Goal: Transaction & Acquisition: Purchase product/service

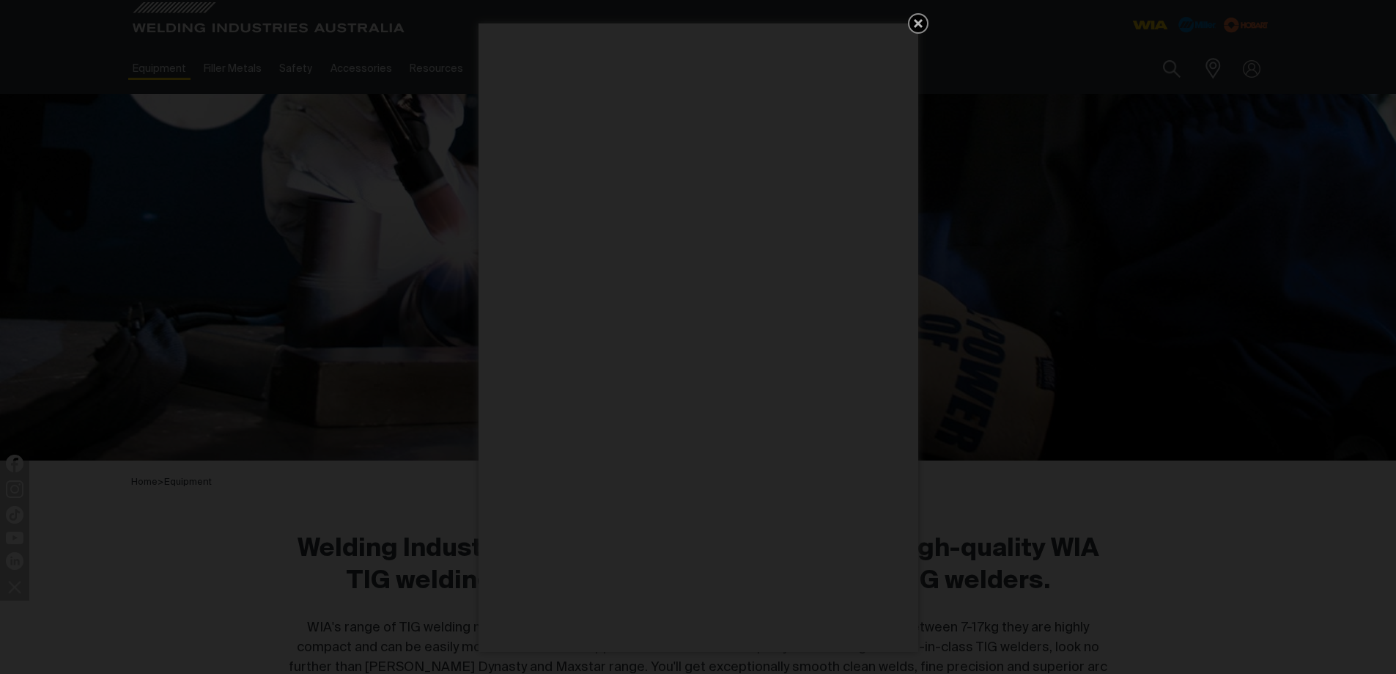
click at [916, 24] on icon "Get 5 WIA Welding Guides Free!" at bounding box center [918, 23] width 9 height 9
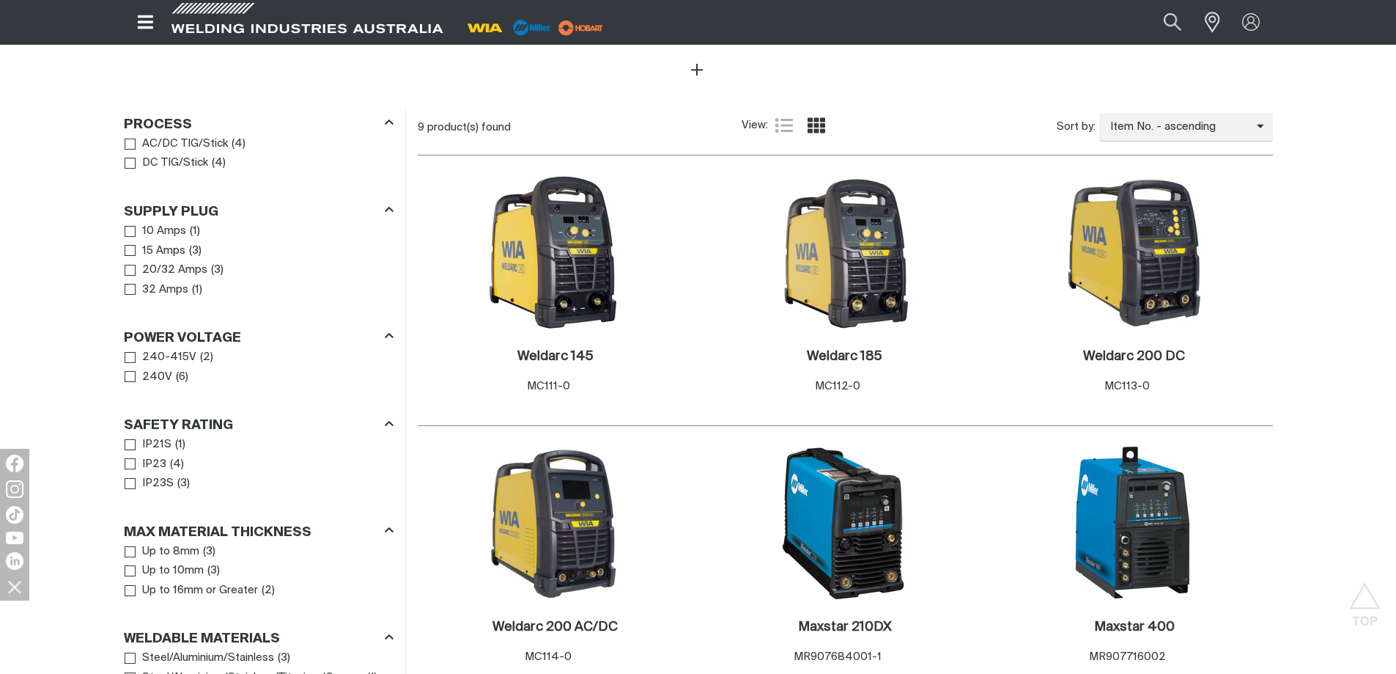
scroll to position [627, 0]
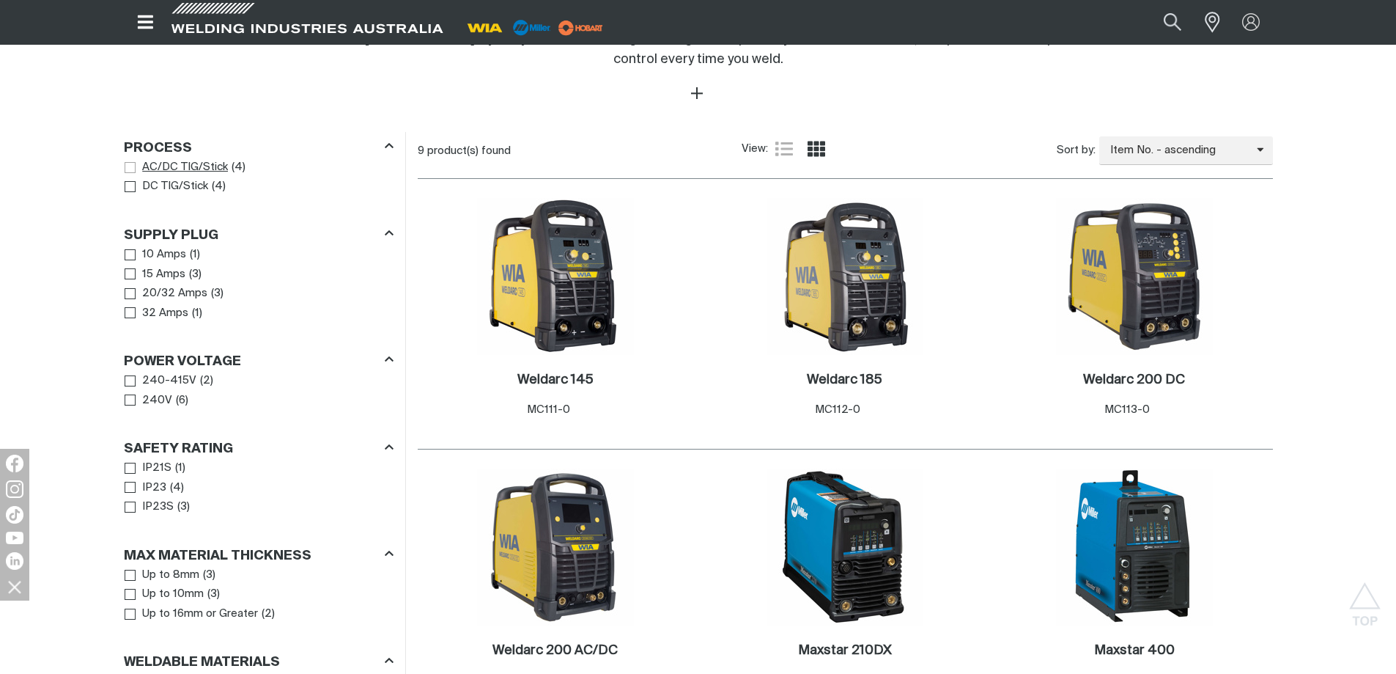
click at [128, 167] on span "Process" at bounding box center [130, 167] width 11 height 11
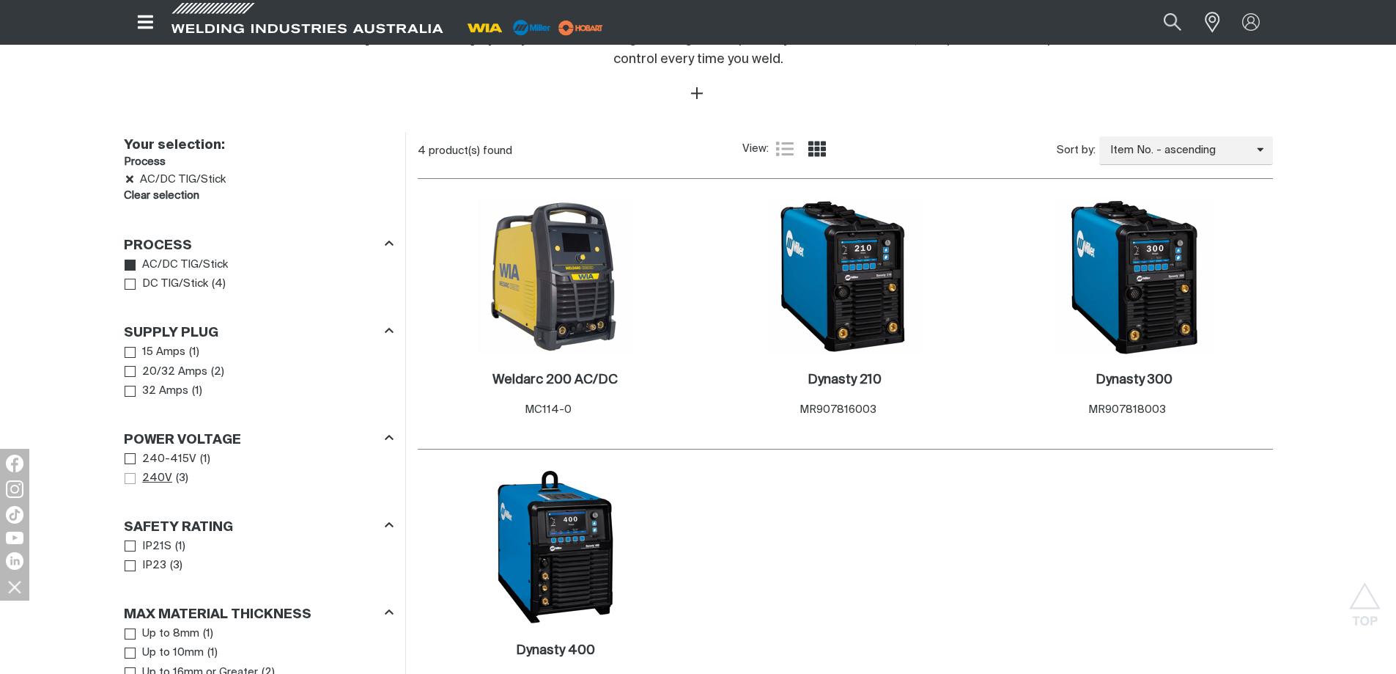
click at [128, 480] on span "Power Voltage" at bounding box center [130, 478] width 11 height 11
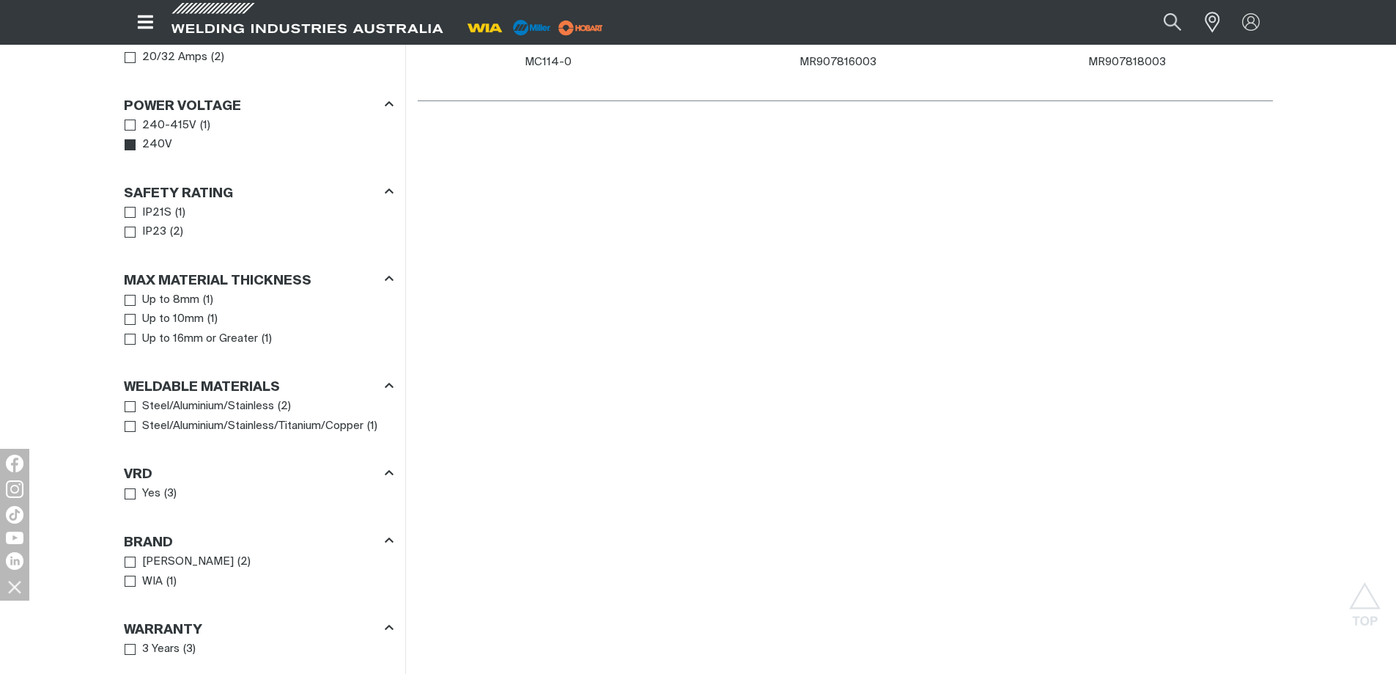
scroll to position [982, 0]
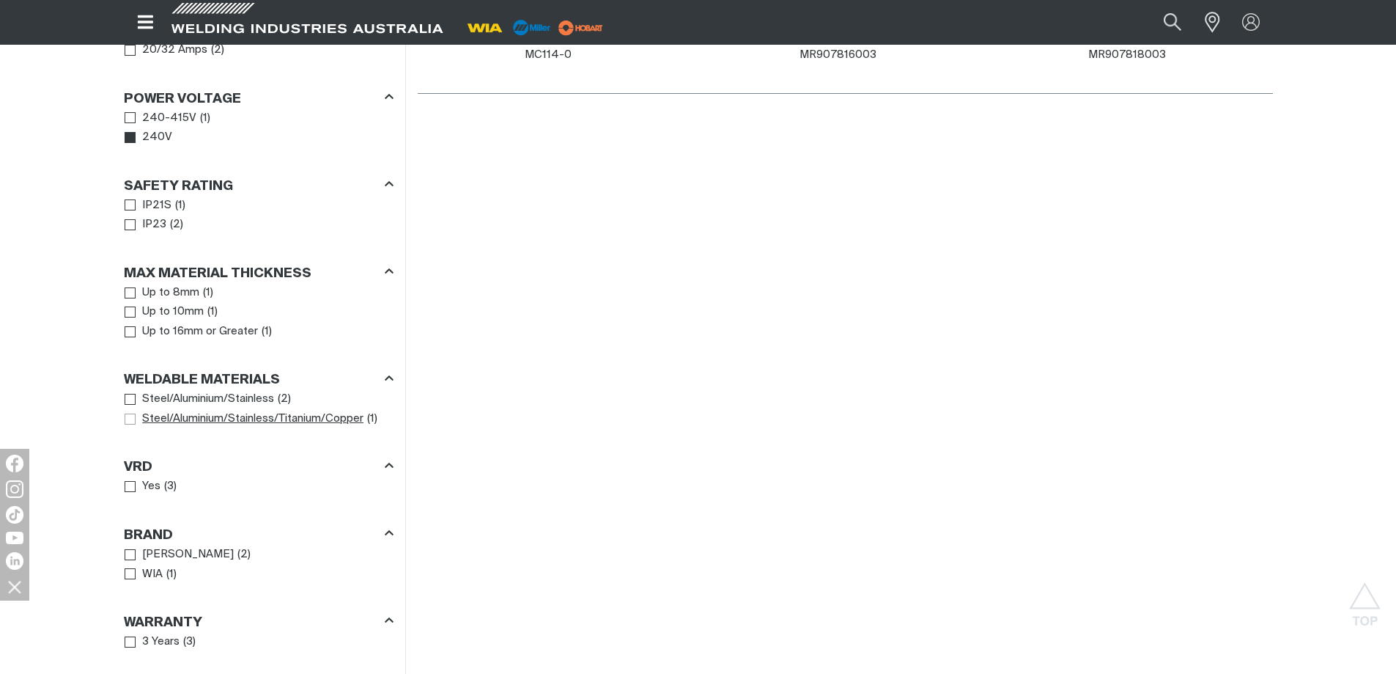
click at [133, 416] on span "Weldable Materials" at bounding box center [130, 418] width 11 height 11
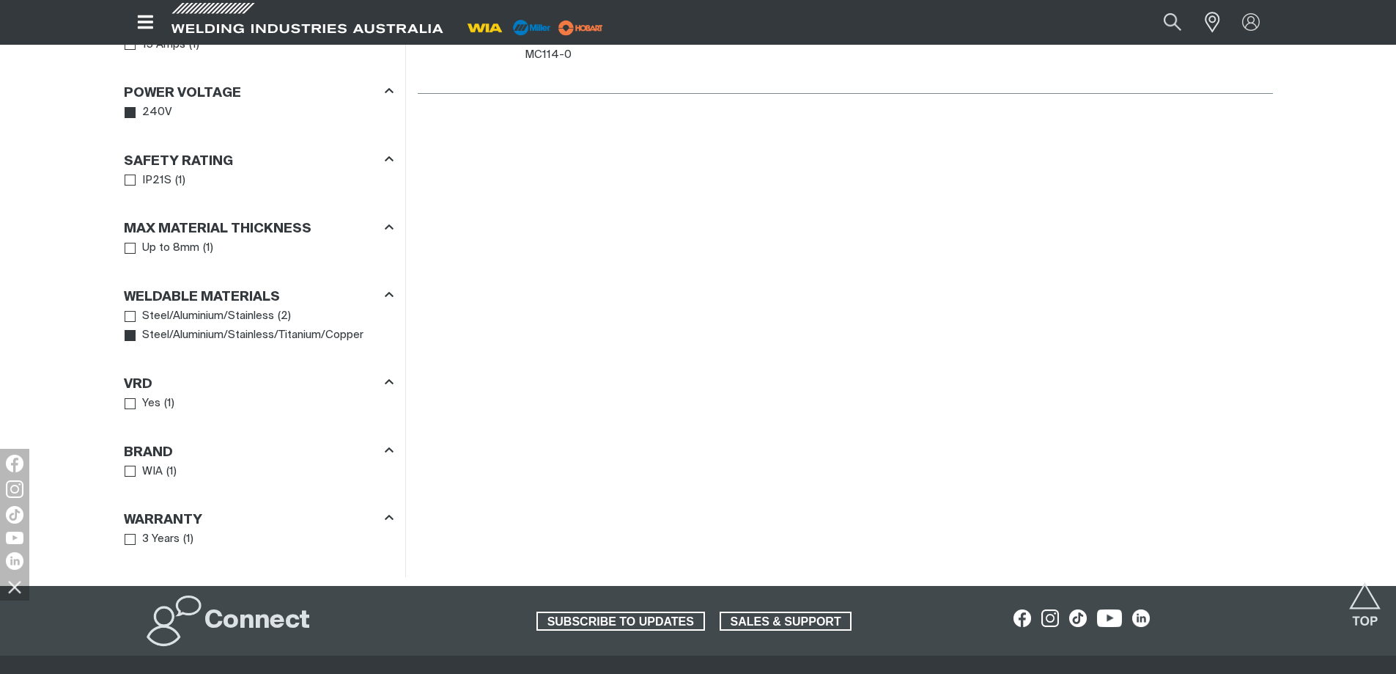
scroll to position [393, 0]
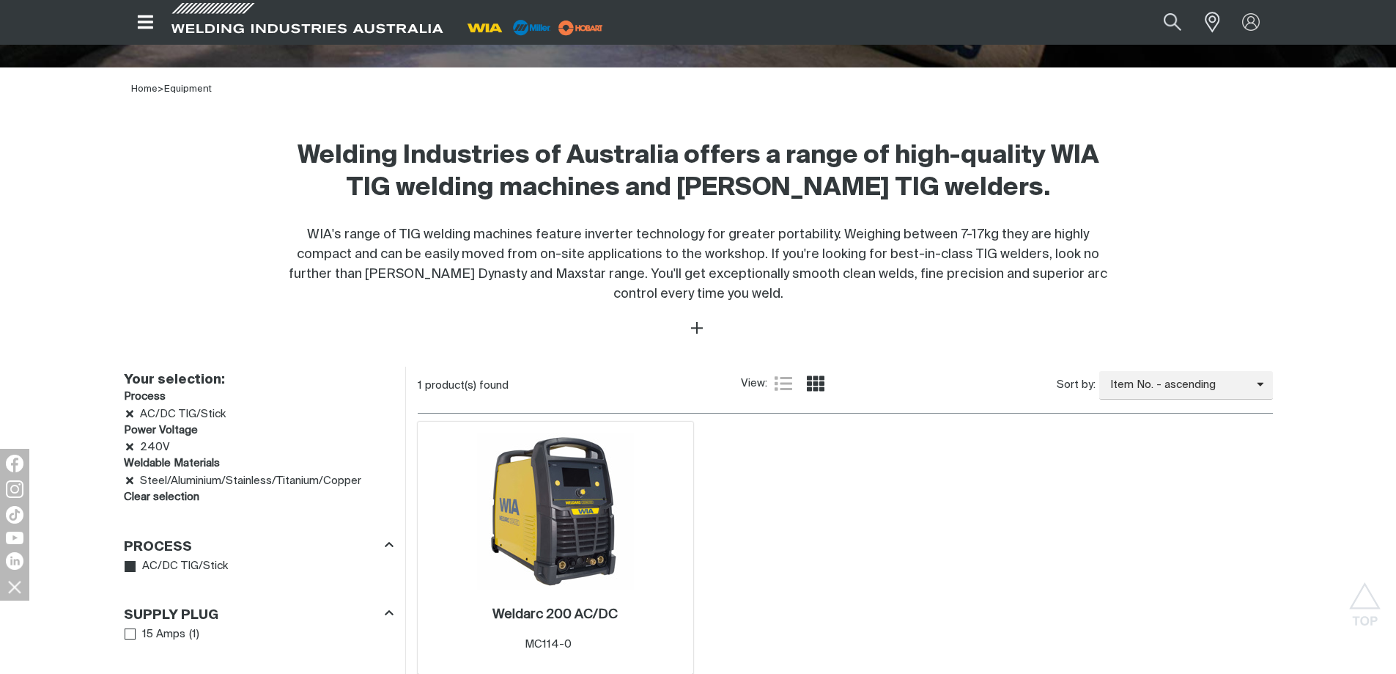
click at [579, 510] on img at bounding box center [555, 510] width 157 height 157
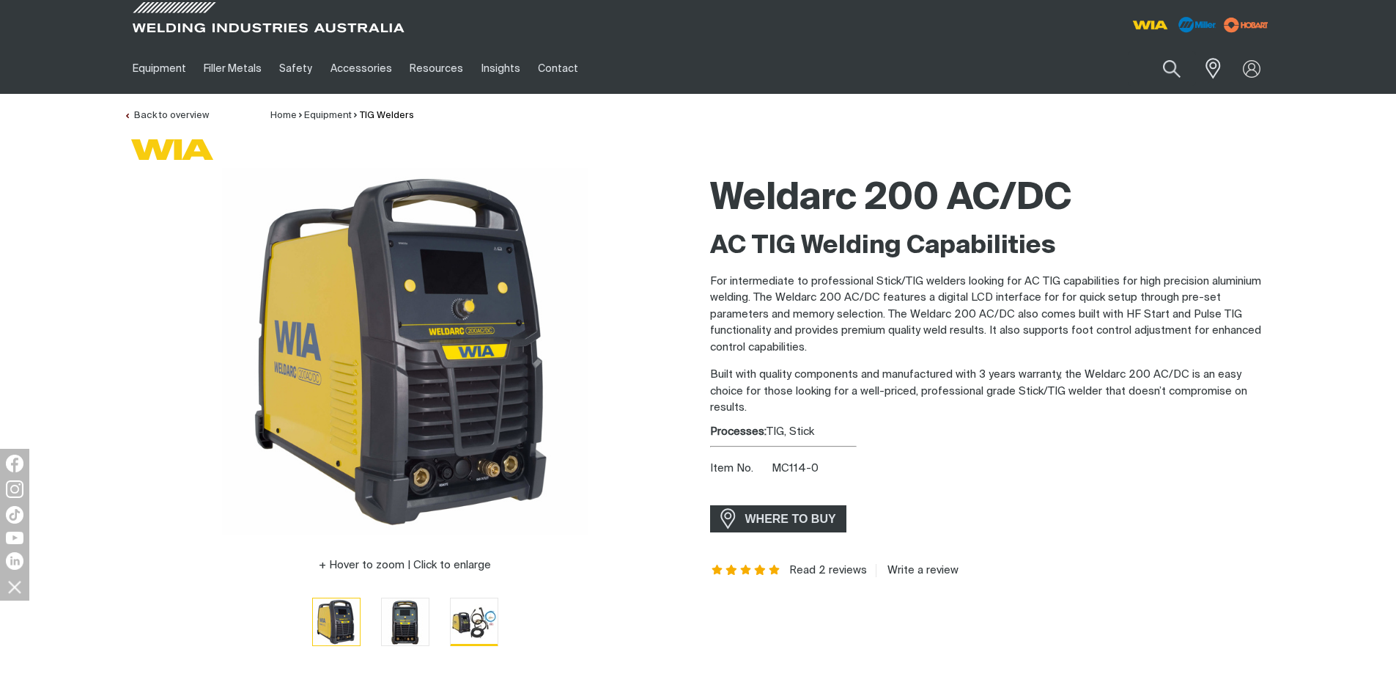
click at [476, 622] on img "Go to slide 3" at bounding box center [474, 621] width 47 height 46
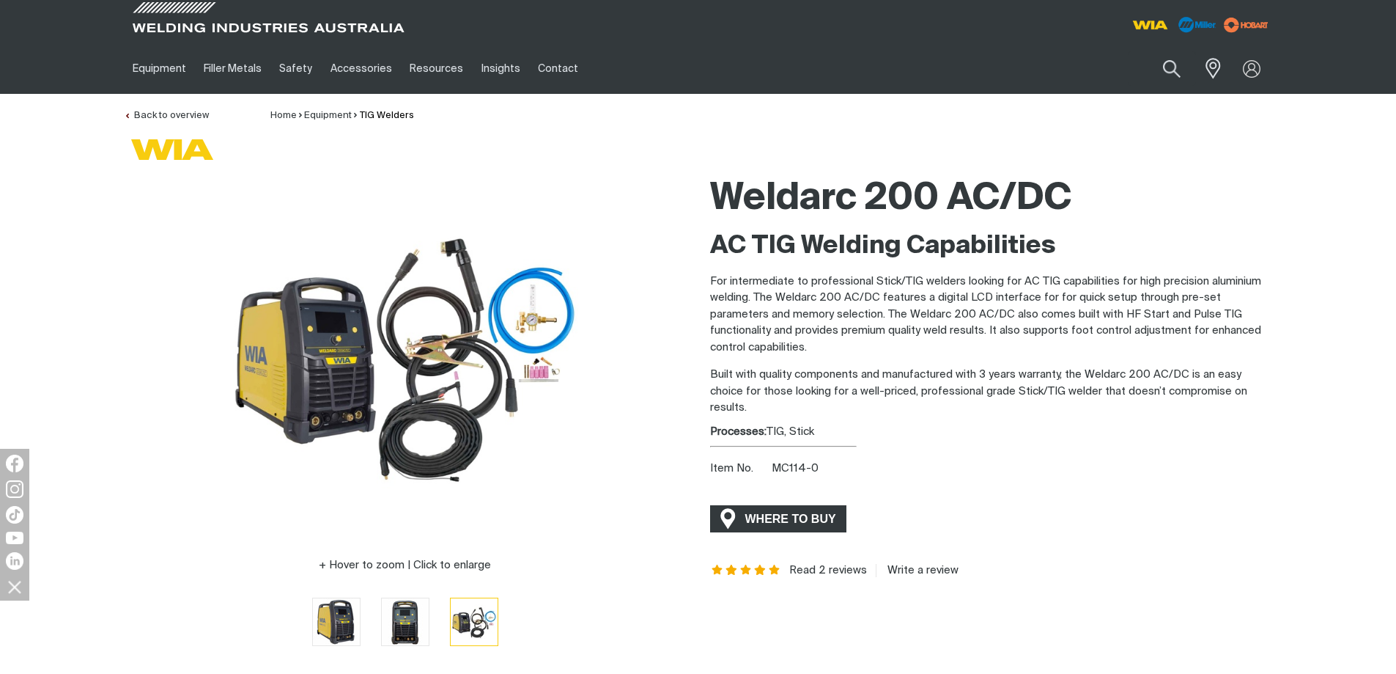
click at [806, 519] on span "WHERE TO BUY" at bounding box center [791, 518] width 110 height 23
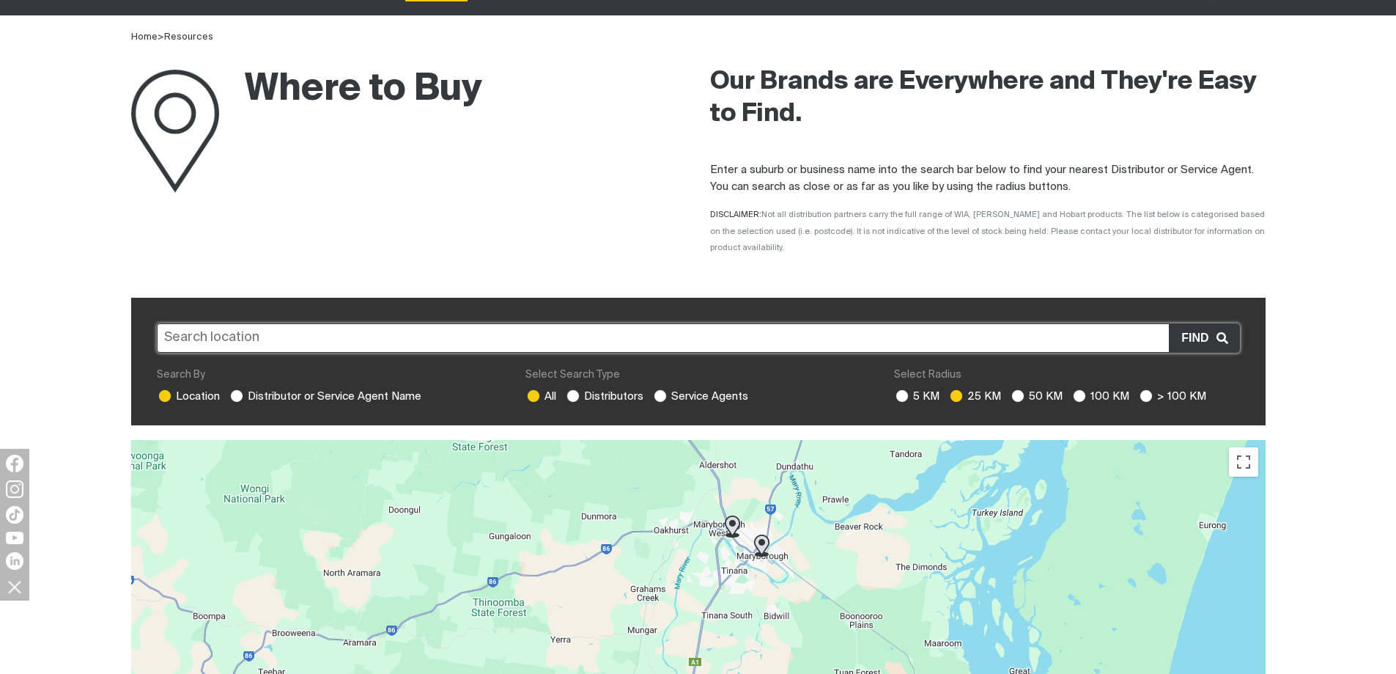
scroll to position [140, 0]
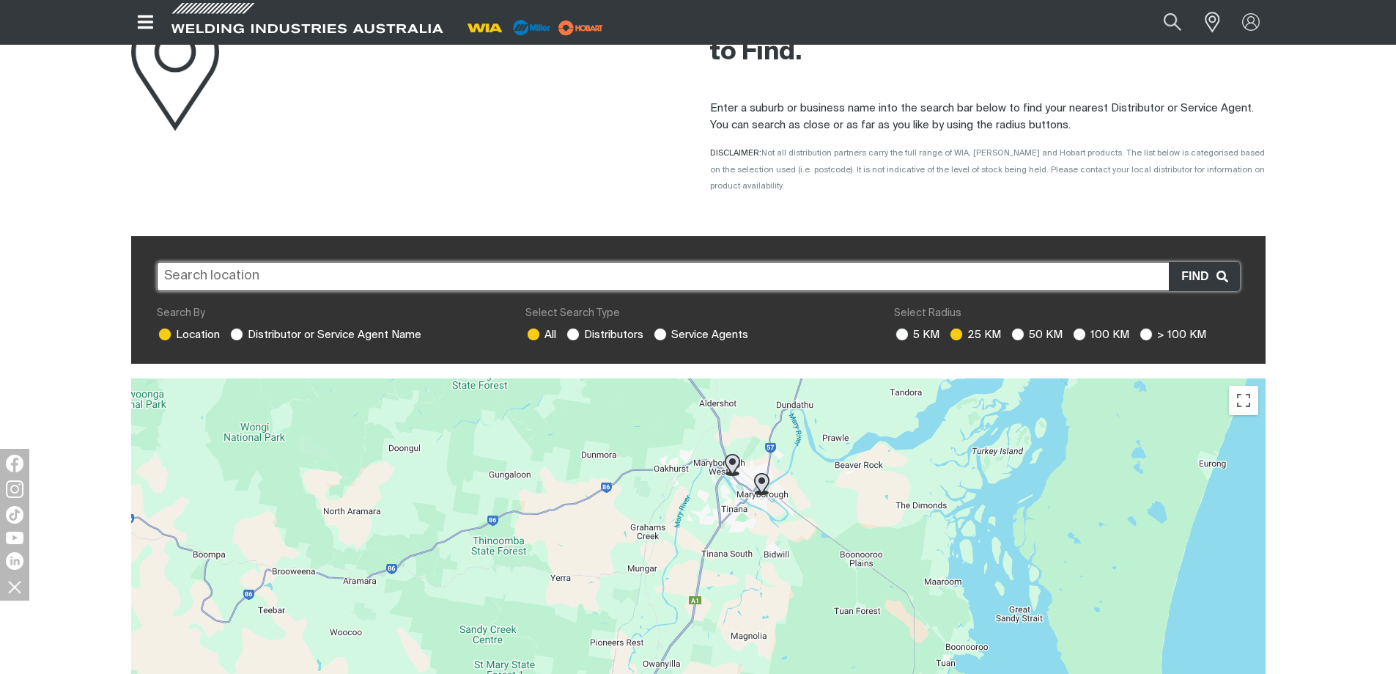
click at [765, 262] on input "text" at bounding box center [698, 276] width 1083 height 29
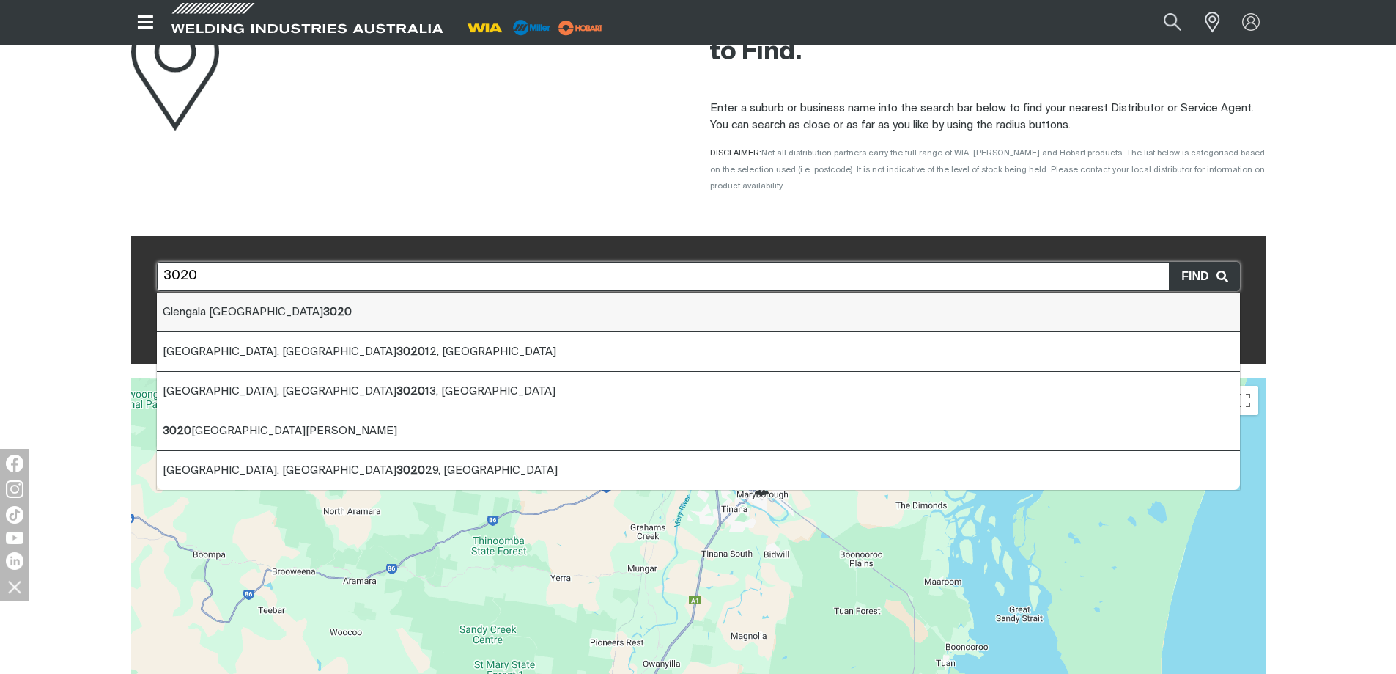
click at [678, 292] on li "Glengala VIC 3020" at bounding box center [698, 312] width 1083 height 40
type input "Glengala VIC 3020"
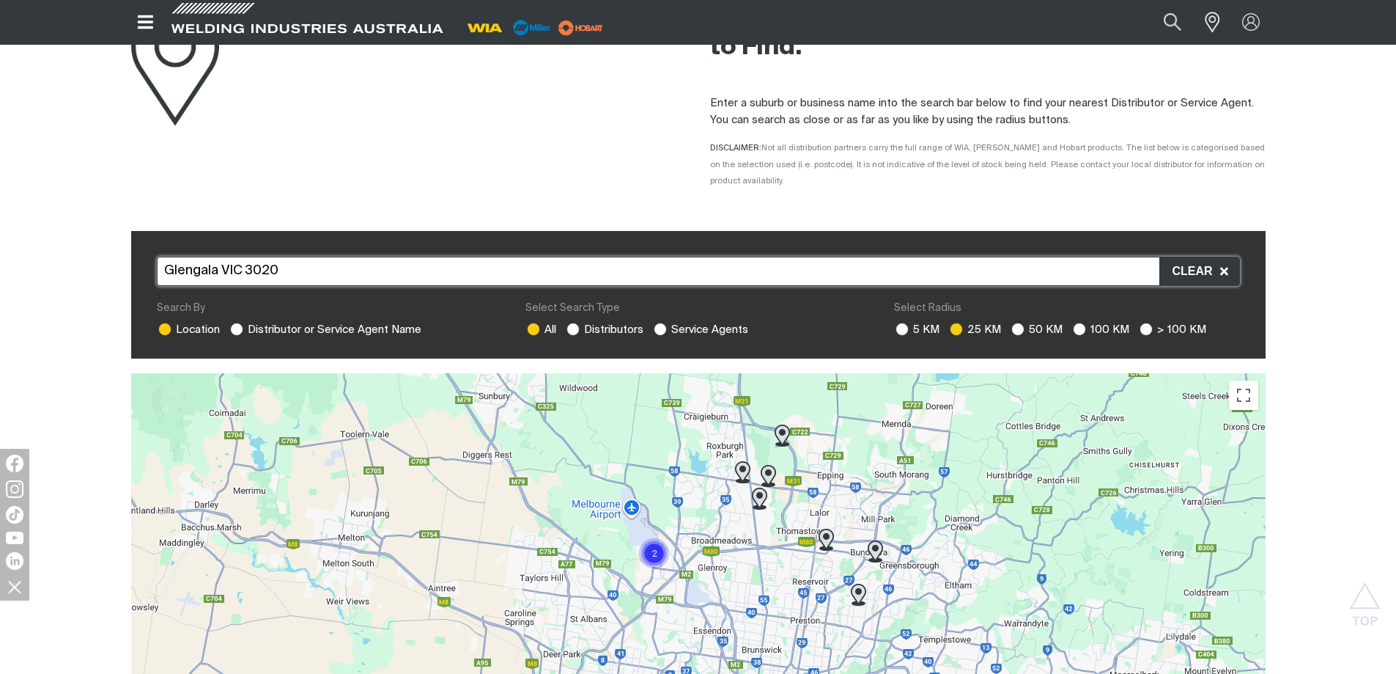
scroll to position [0, 0]
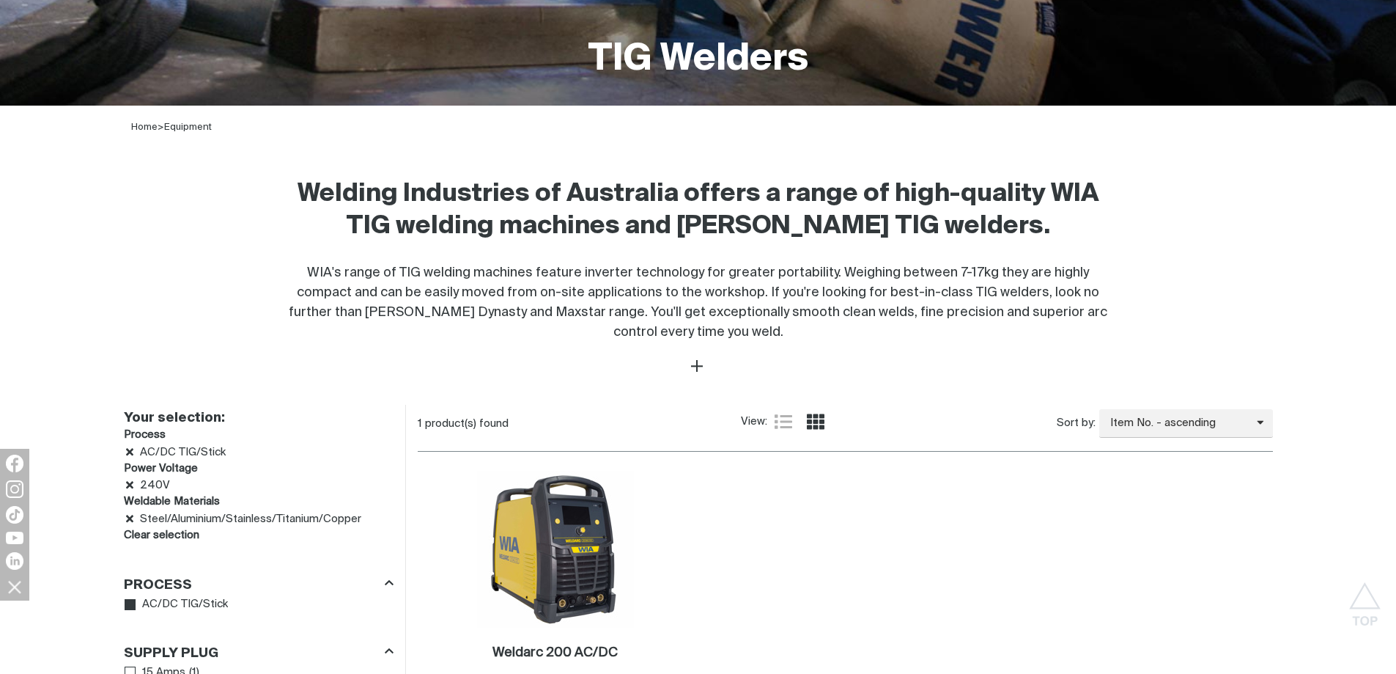
scroll to position [393, 0]
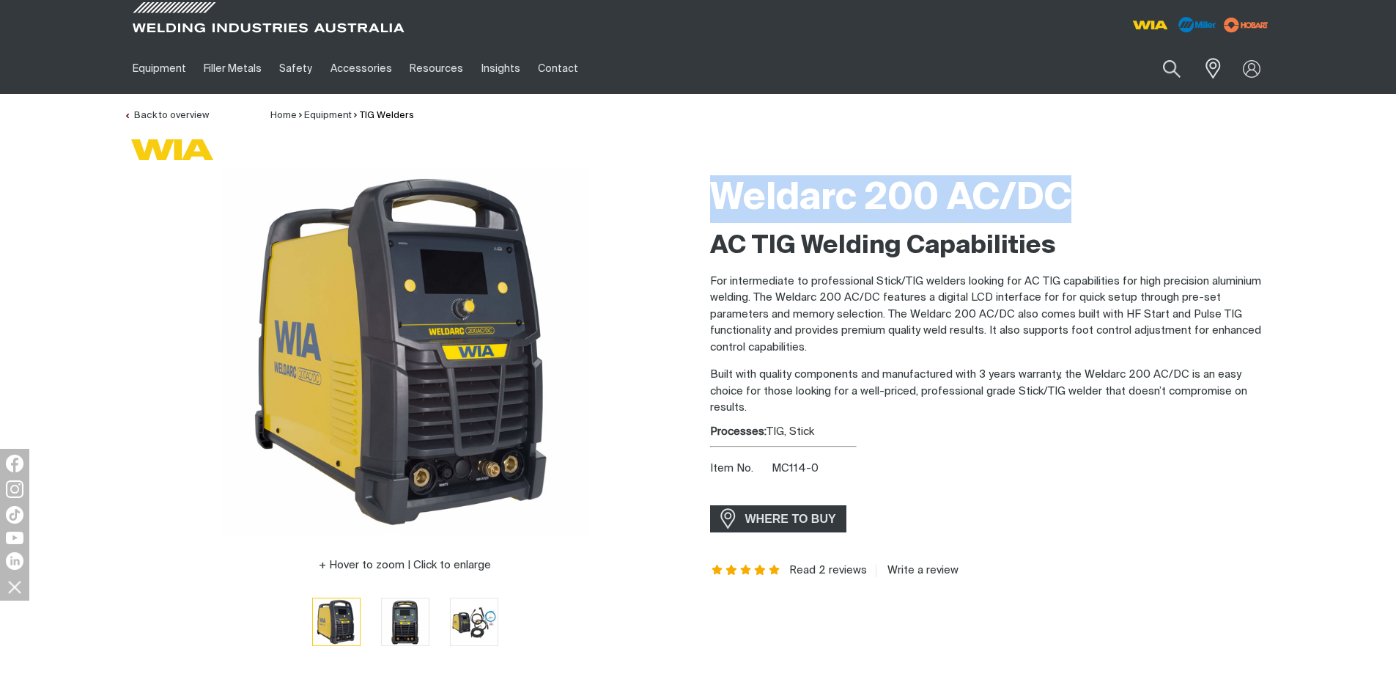
drag, startPoint x: 711, startPoint y: 190, endPoint x: 1117, endPoint y: 184, distance: 406.1
click at [1117, 184] on h1 "Weldarc 200 AC/DC" at bounding box center [991, 199] width 563 height 48
copy h1 "Weldarc 200 AC/DC"
